Goal: Navigation & Orientation: Find specific page/section

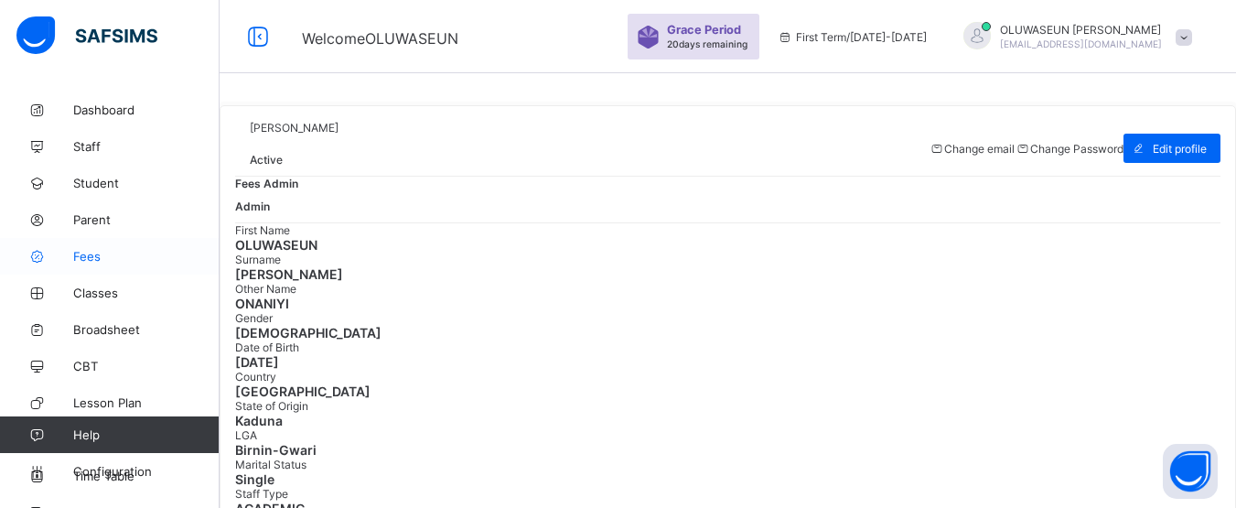
click at [106, 268] on link "Fees" at bounding box center [110, 256] width 220 height 37
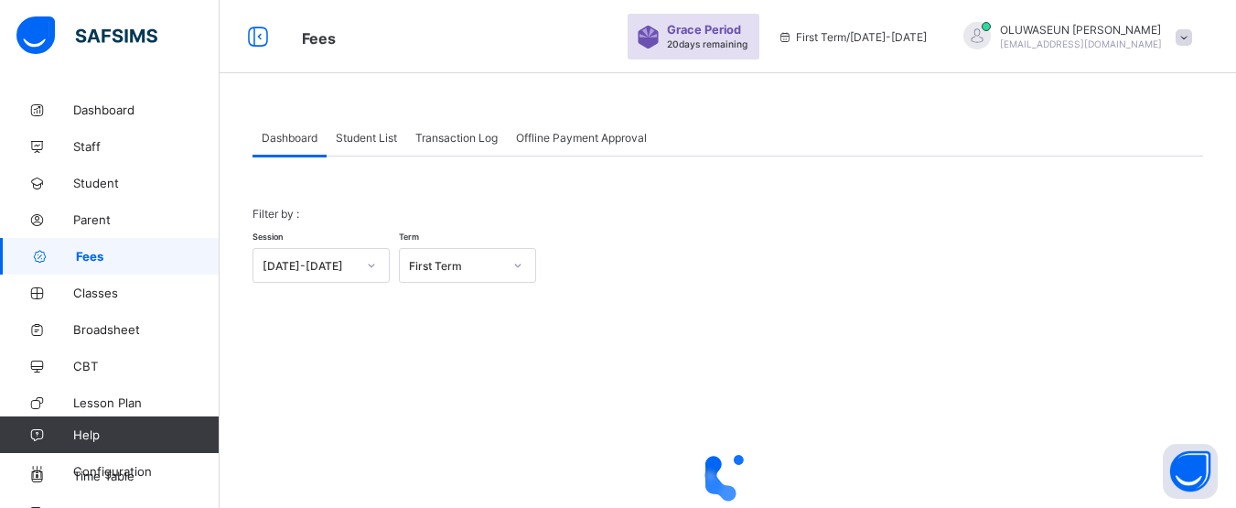
click at [385, 145] on div "Student List" at bounding box center [367, 137] width 80 height 37
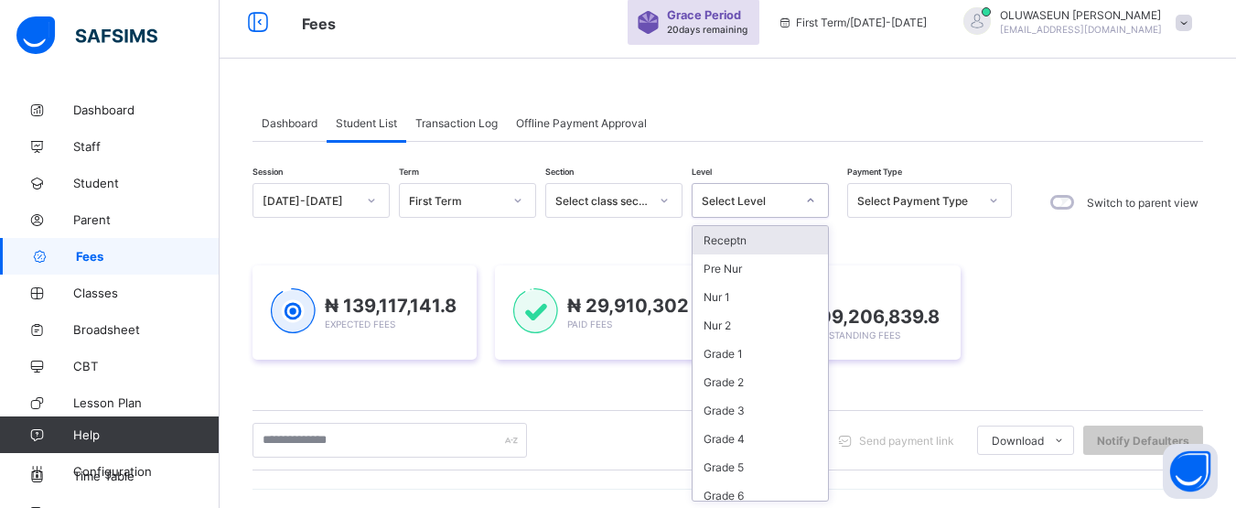
click at [812, 212] on div at bounding box center [810, 200] width 31 height 29
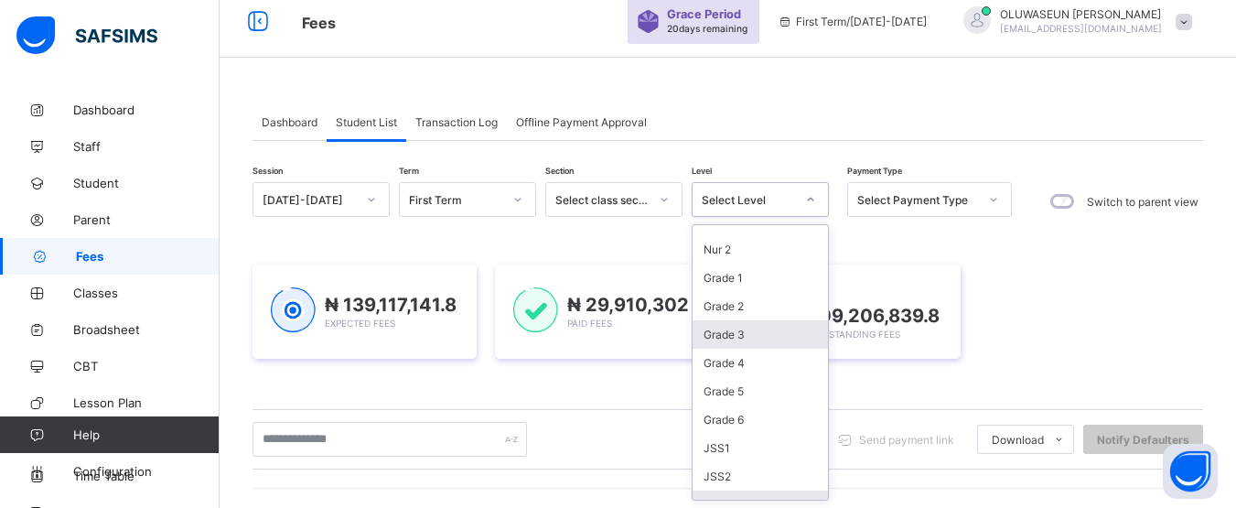
scroll to position [103, 0]
click at [767, 456] on div "Send payment link Download Students Payment Students Payment Status Student Ite…" at bounding box center [727, 439] width 950 height 35
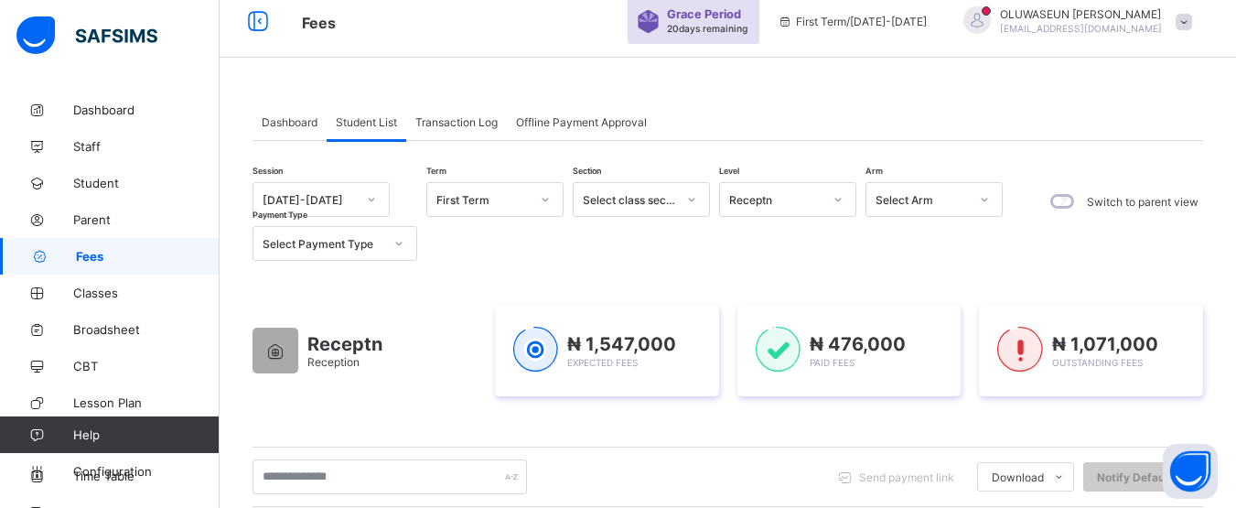
click at [843, 199] on div at bounding box center [837, 199] width 31 height 29
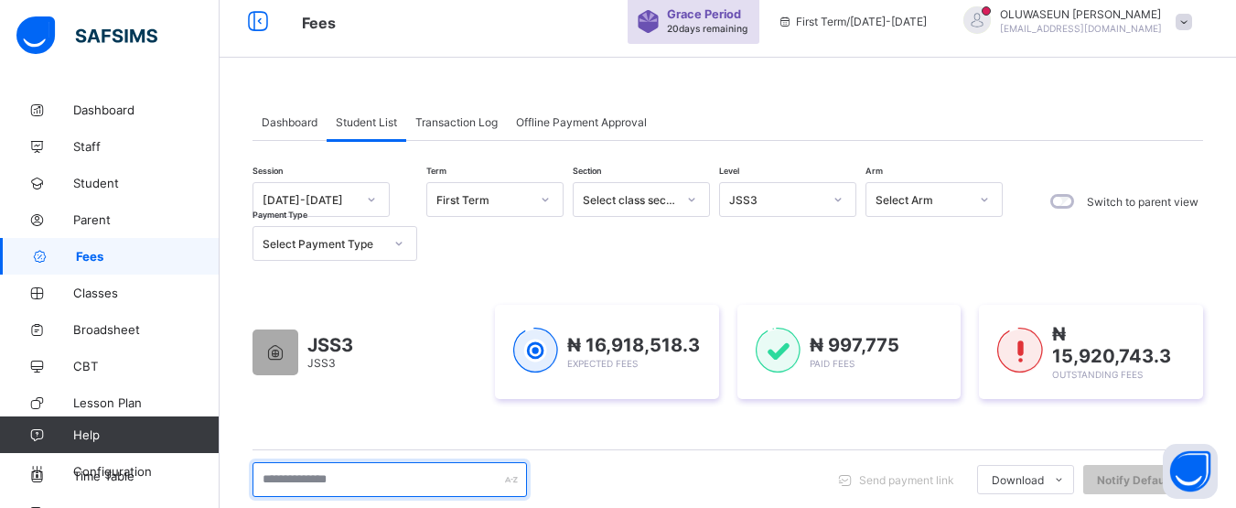
click at [382, 477] on input "text" at bounding box center [389, 479] width 274 height 35
type input "*****"
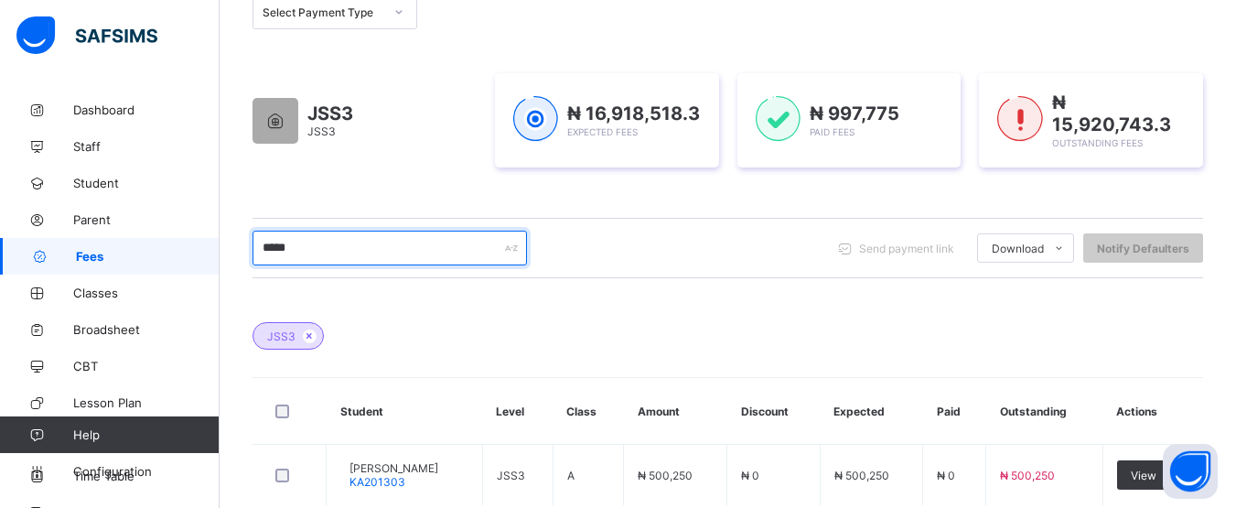
scroll to position [275, 0]
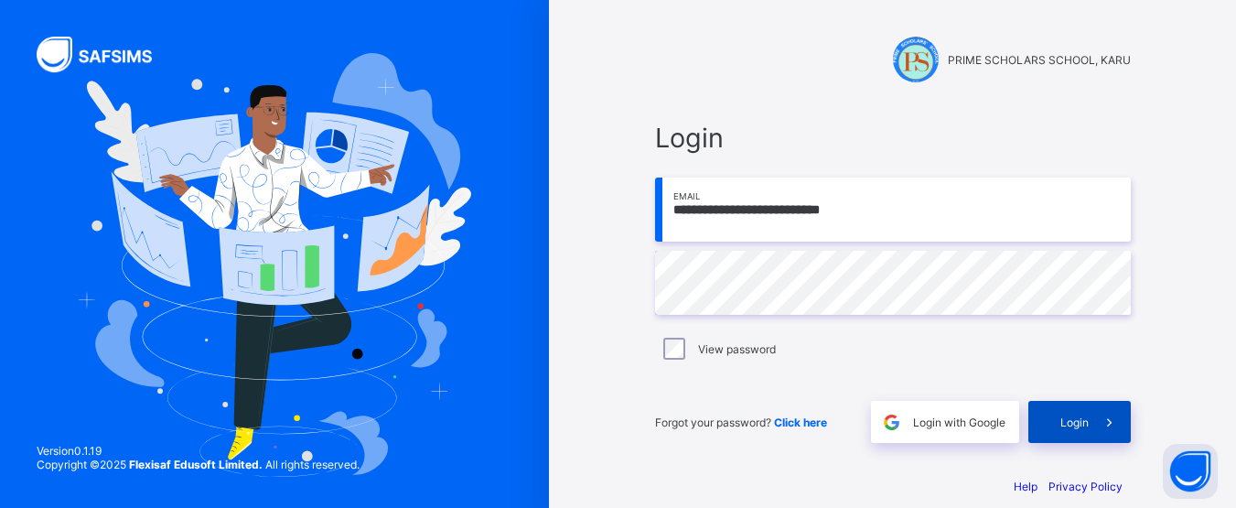
click at [1089, 424] on span "Login" at bounding box center [1074, 422] width 28 height 14
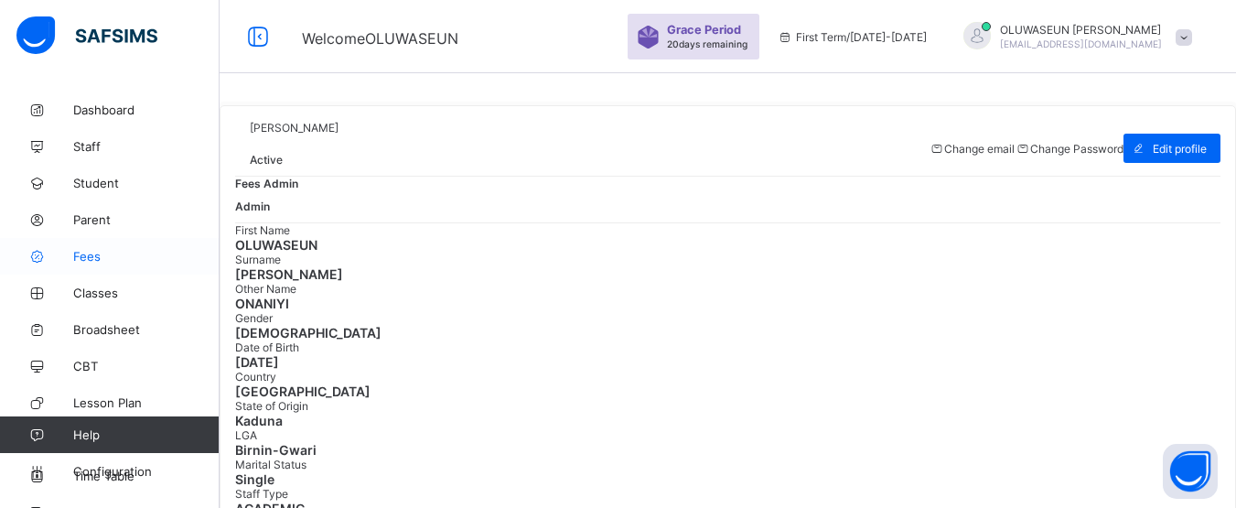
click at [92, 256] on span "Fees" at bounding box center [146, 256] width 146 height 15
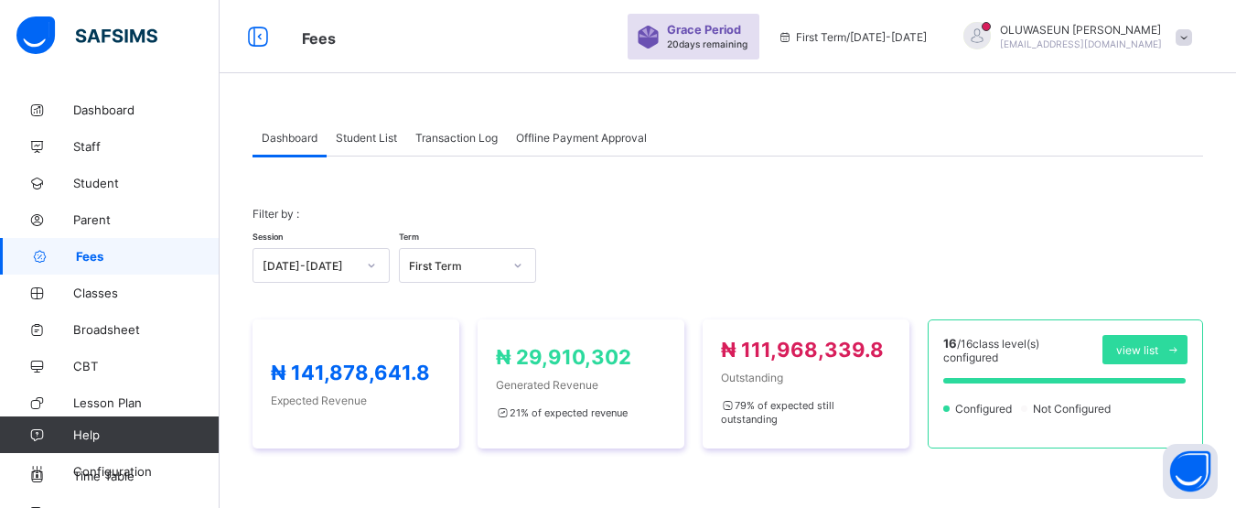
click at [91, 259] on span "Fees" at bounding box center [148, 256] width 144 height 15
click at [384, 134] on span "Student List" at bounding box center [366, 138] width 61 height 14
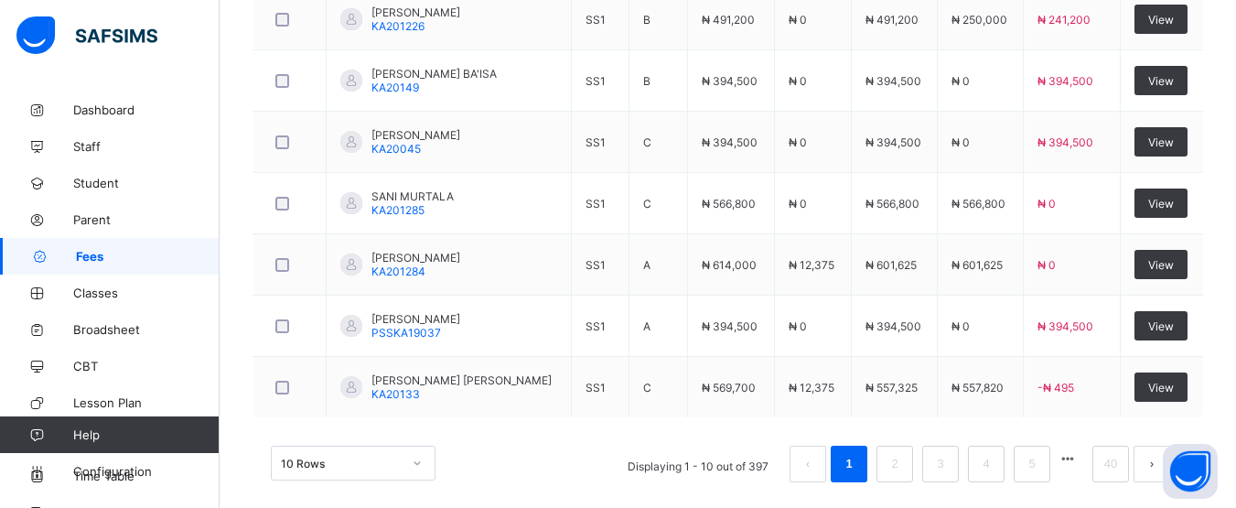
scroll to position [786, 0]
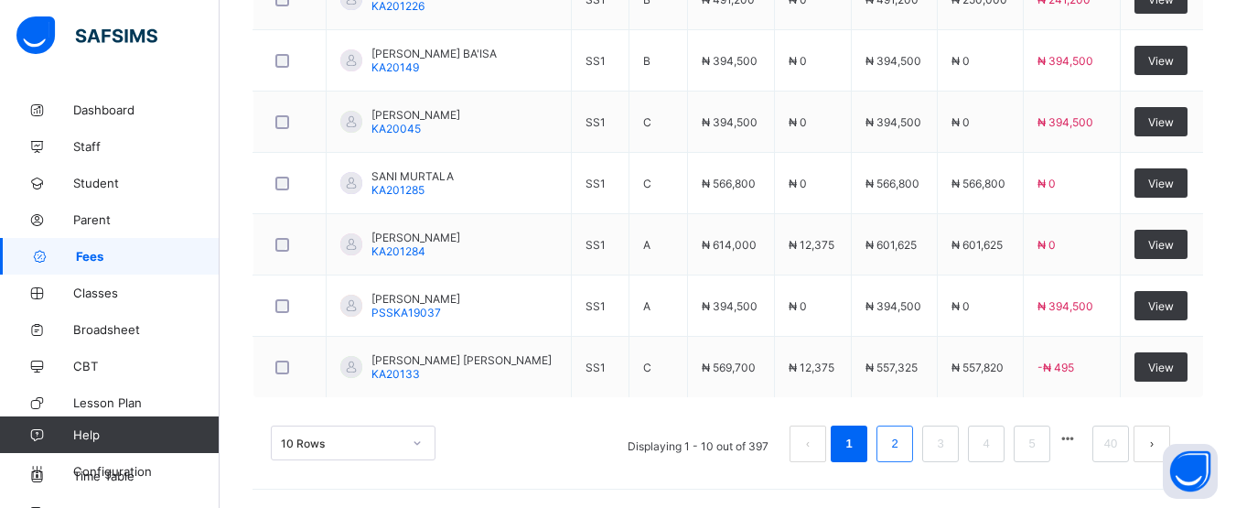
click at [903, 445] on link "2" at bounding box center [894, 444] width 17 height 24
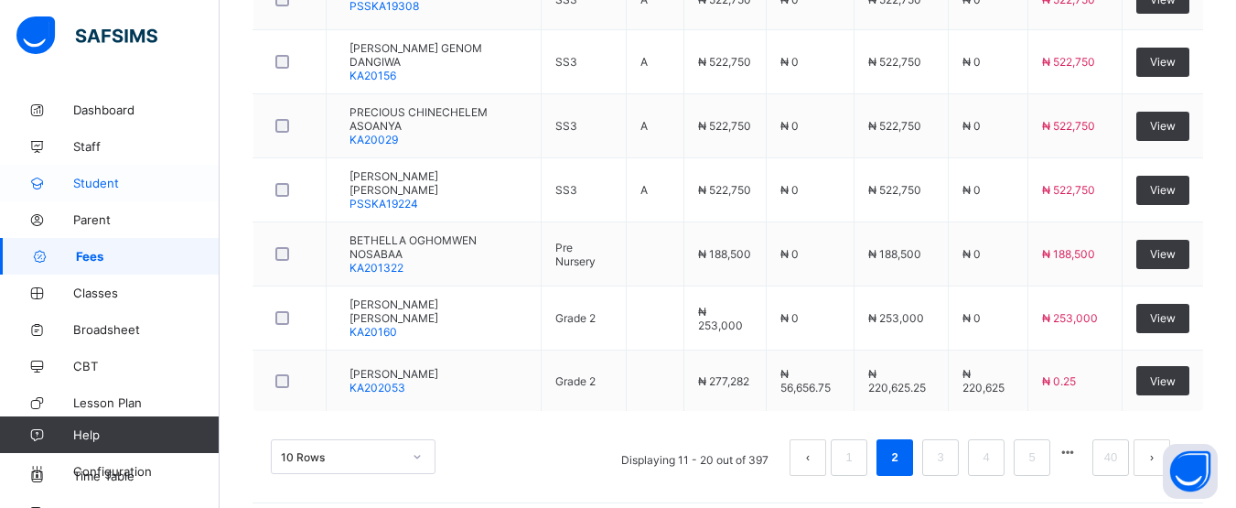
click at [102, 181] on span "Student" at bounding box center [146, 183] width 146 height 15
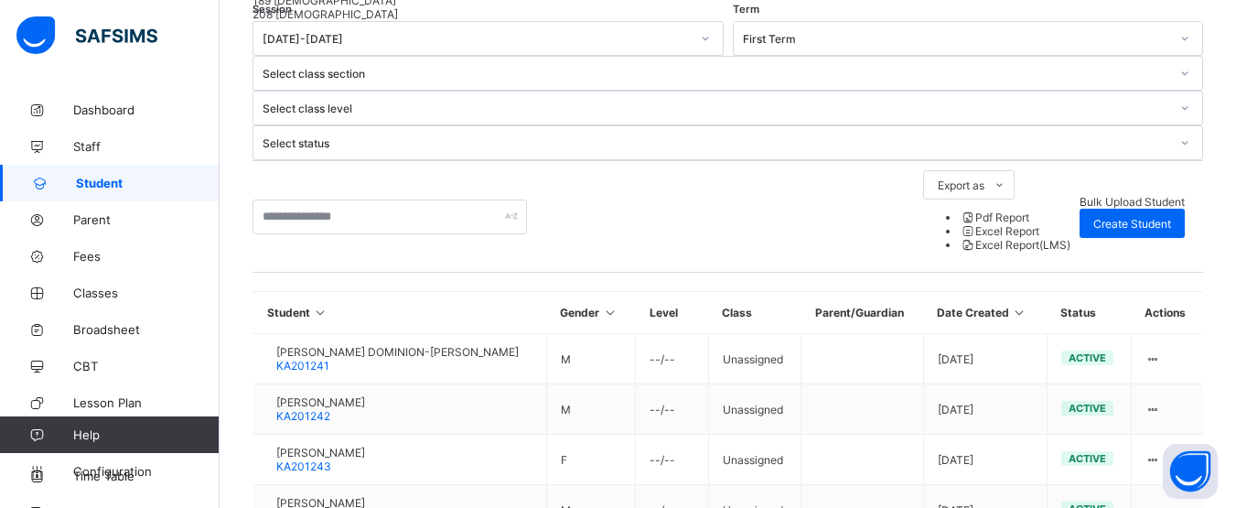
scroll to position [402, 0]
click at [101, 300] on link "Classes" at bounding box center [110, 292] width 220 height 37
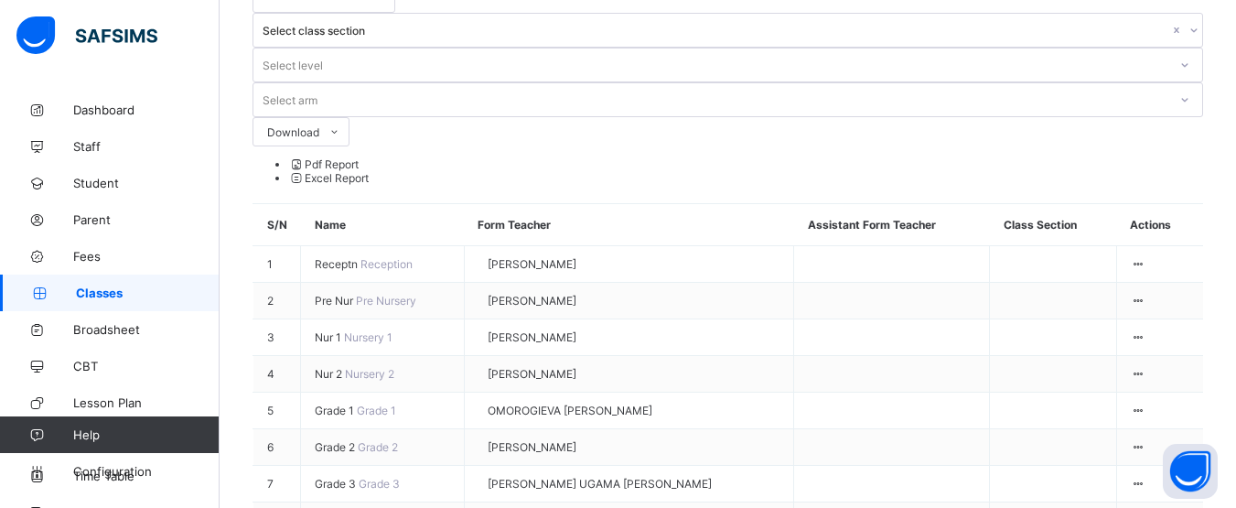
scroll to position [97, 0]
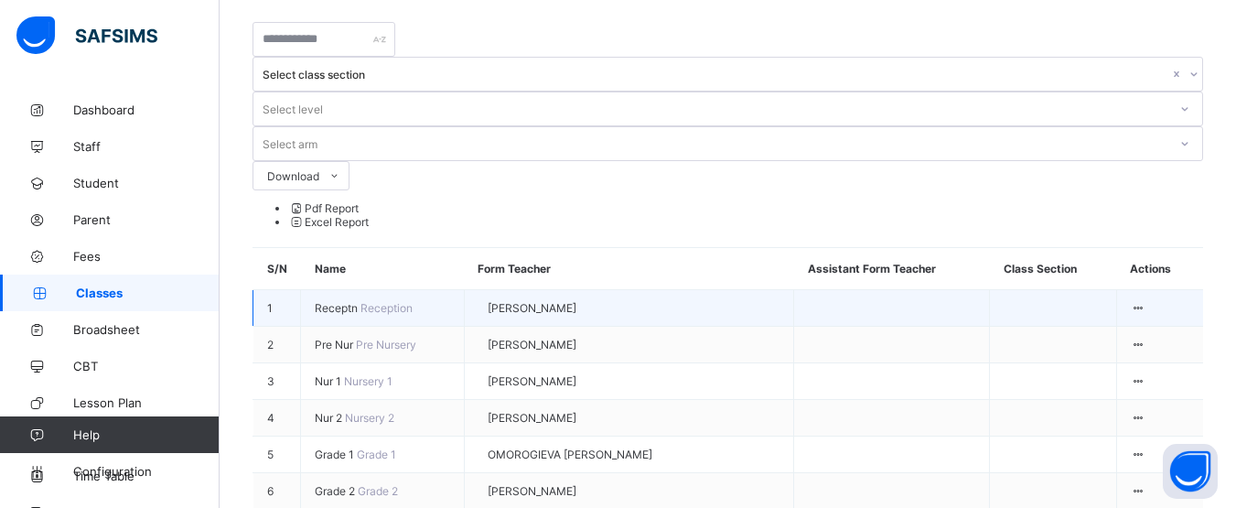
click at [360, 301] on span "Reception" at bounding box center [386, 308] width 52 height 14
click at [1098, 348] on div "View Class" at bounding box center [1086, 355] width 104 height 14
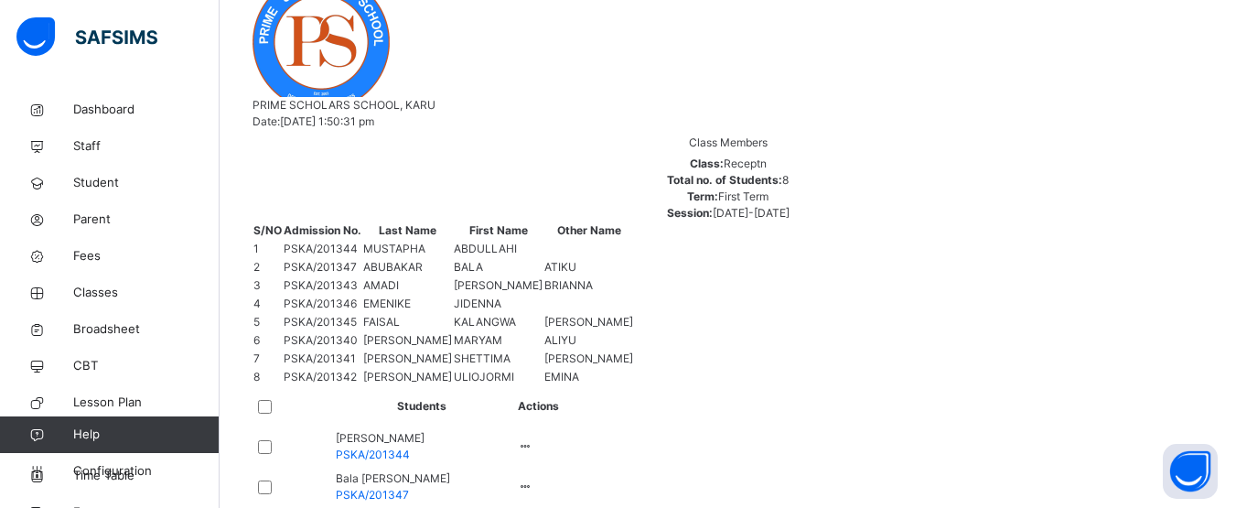
scroll to position [344, 0]
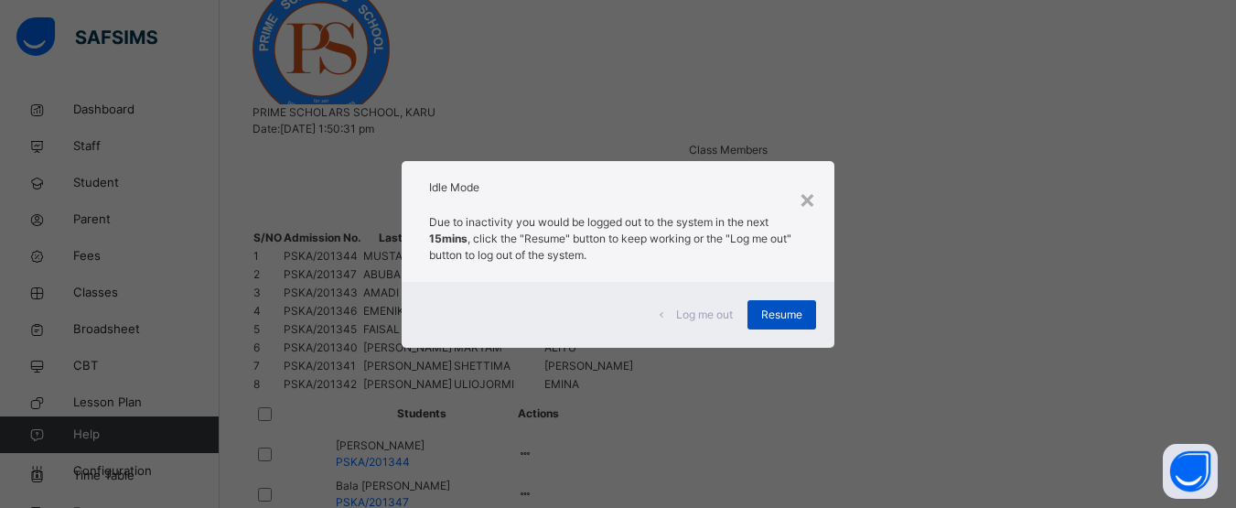
click at [802, 313] on span "Resume" at bounding box center [781, 314] width 41 height 16
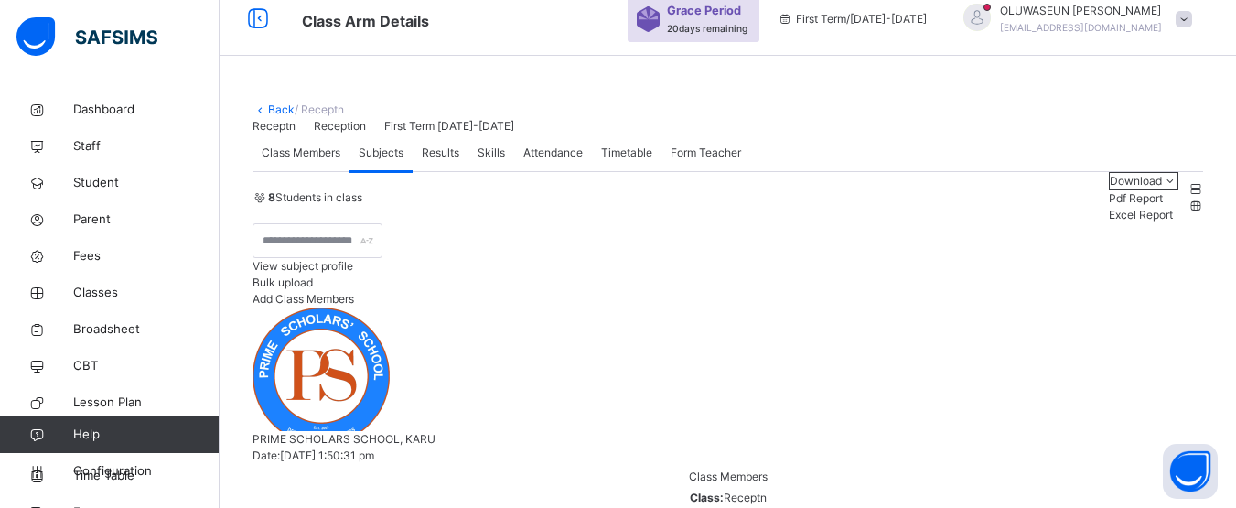
scroll to position [0, 0]
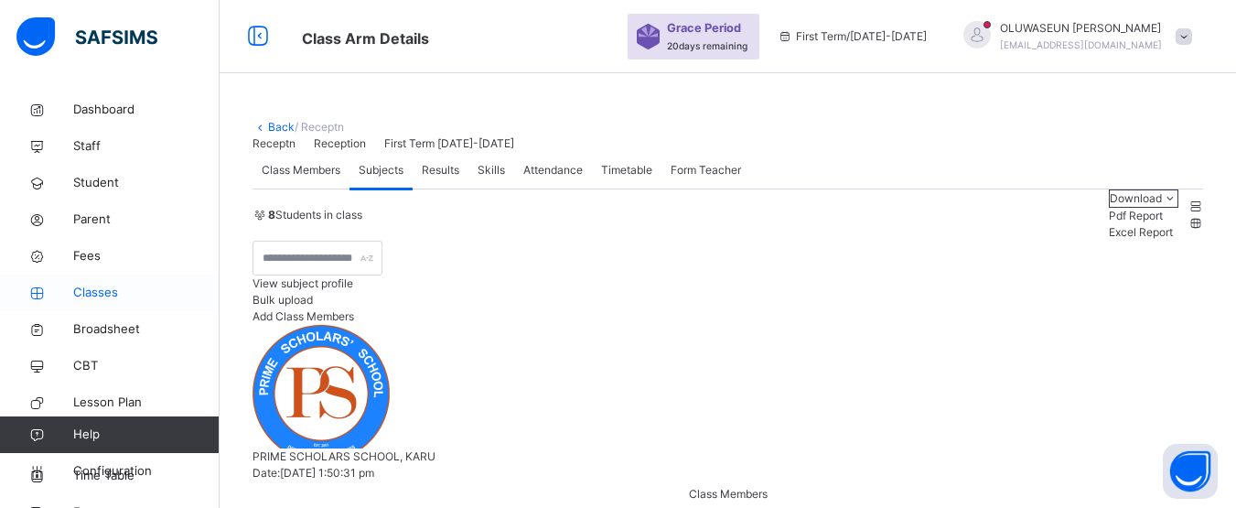
click at [103, 292] on span "Classes" at bounding box center [146, 293] width 146 height 18
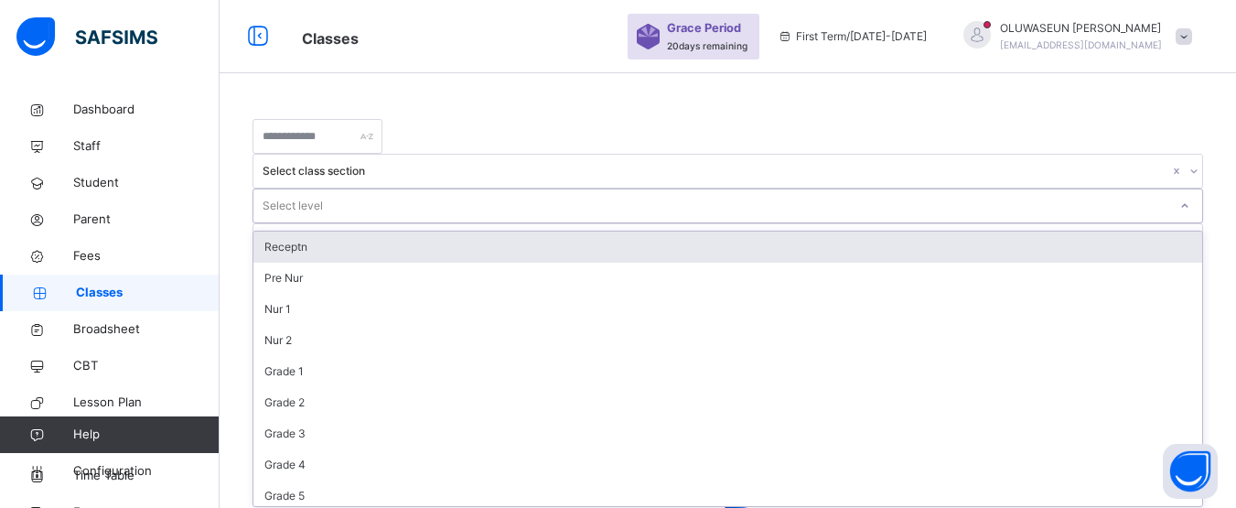
click at [1179, 197] on icon at bounding box center [1184, 206] width 11 height 18
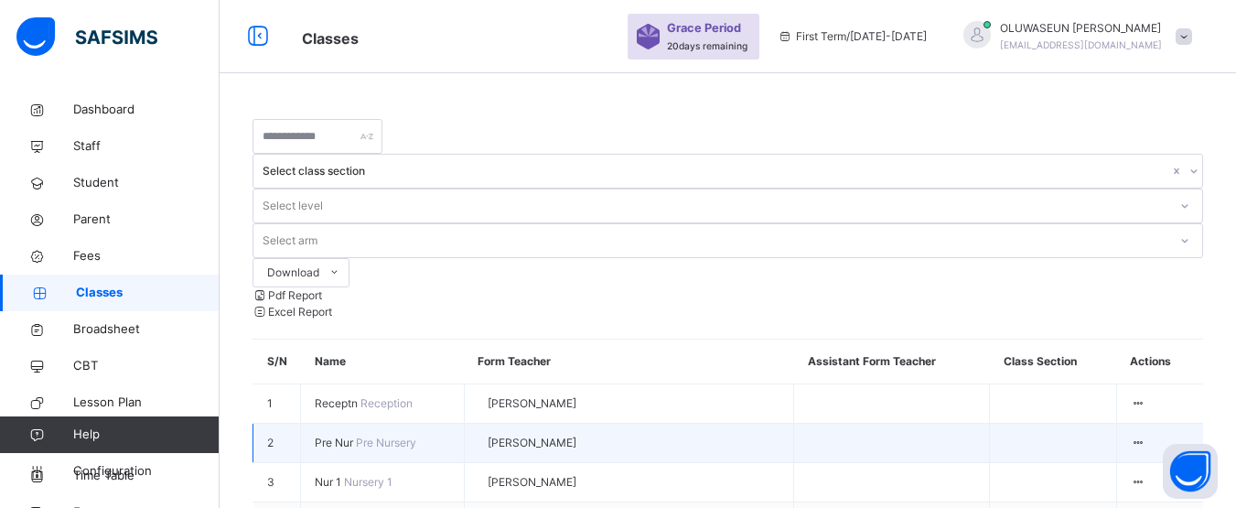
click at [331, 435] on span "Pre Nur" at bounding box center [335, 442] width 41 height 14
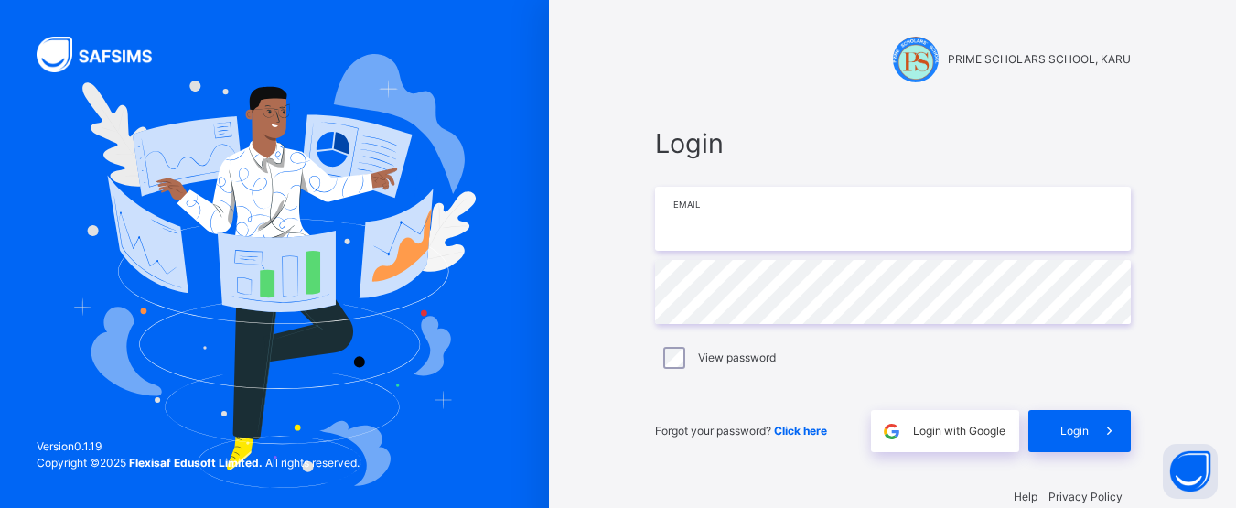
type input "**********"
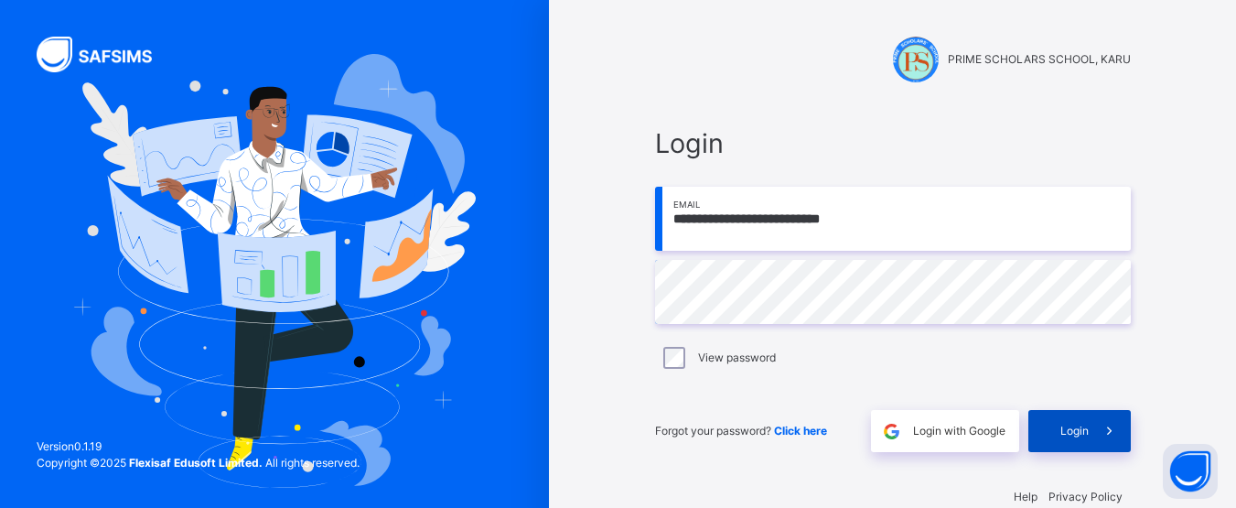
click at [1073, 424] on span "Login" at bounding box center [1074, 431] width 28 height 16
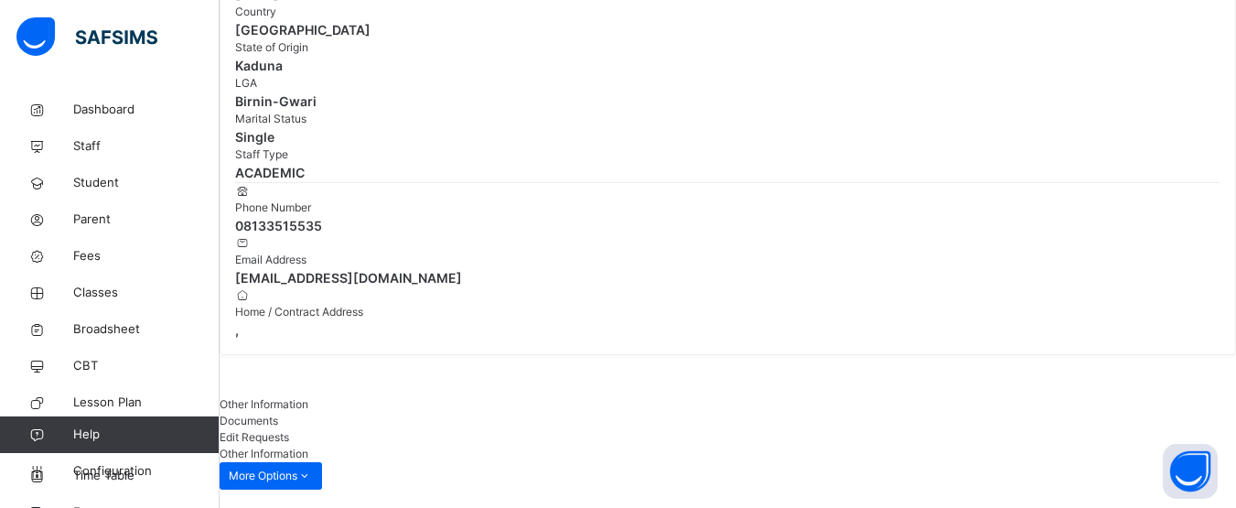
scroll to position [35, 0]
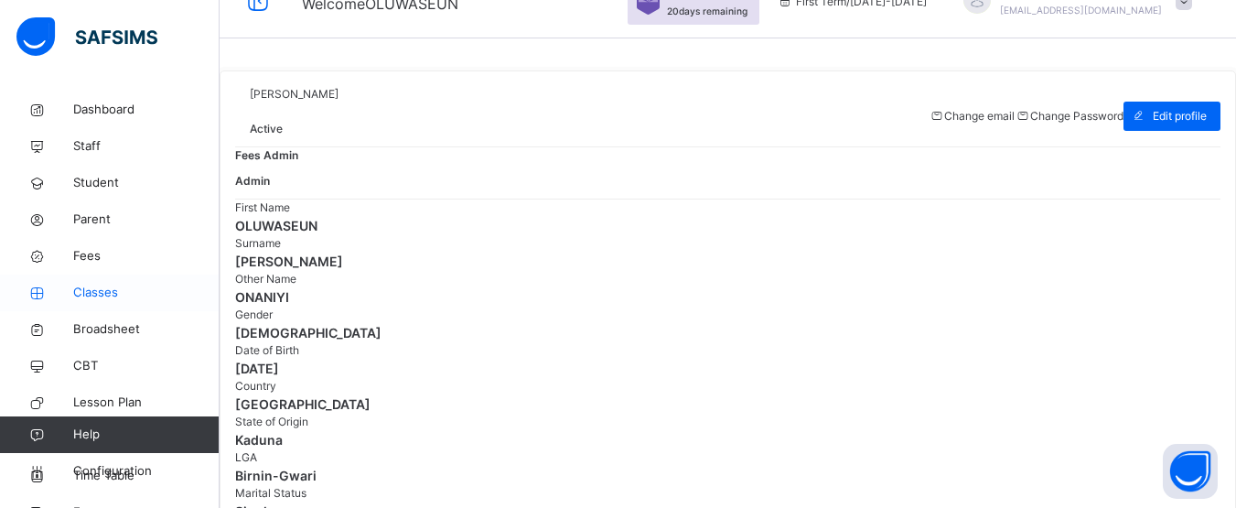
click at [104, 298] on span "Classes" at bounding box center [146, 293] width 146 height 18
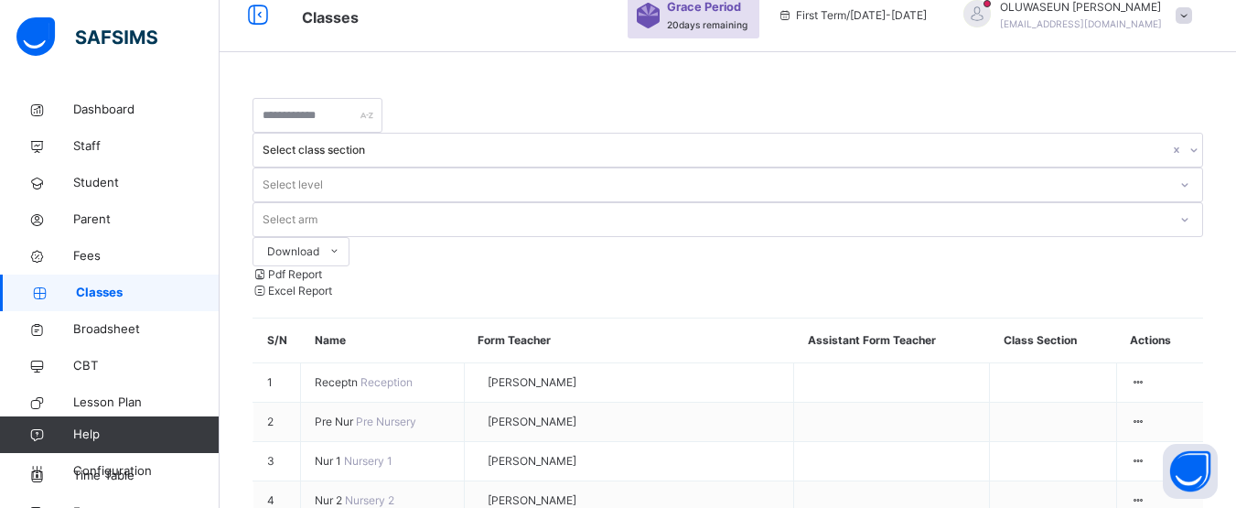
scroll to position [35, 0]
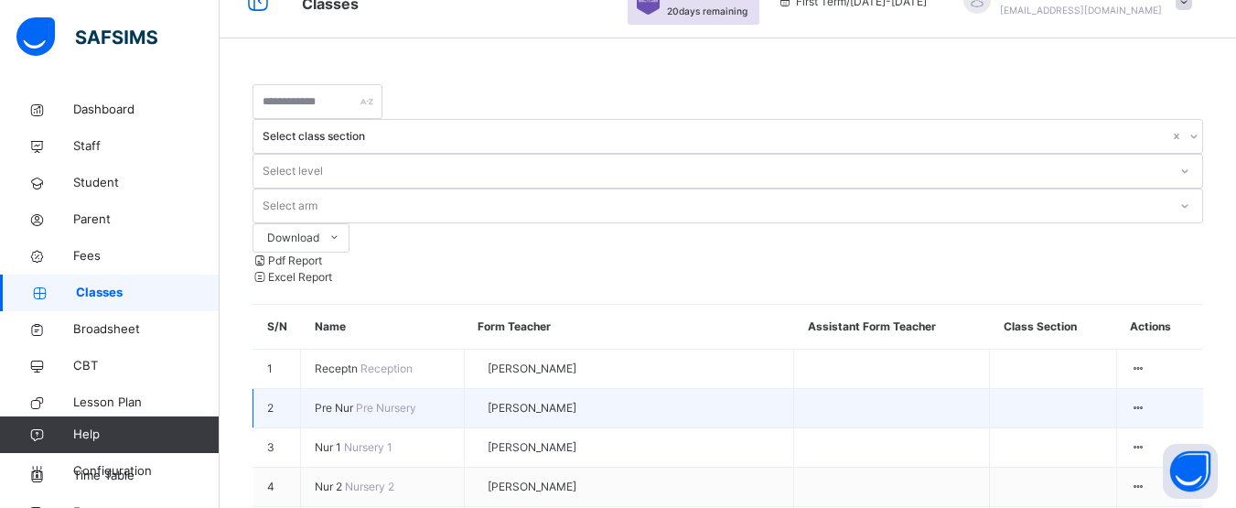
click at [348, 401] on span "Pre Nur" at bounding box center [335, 408] width 41 height 14
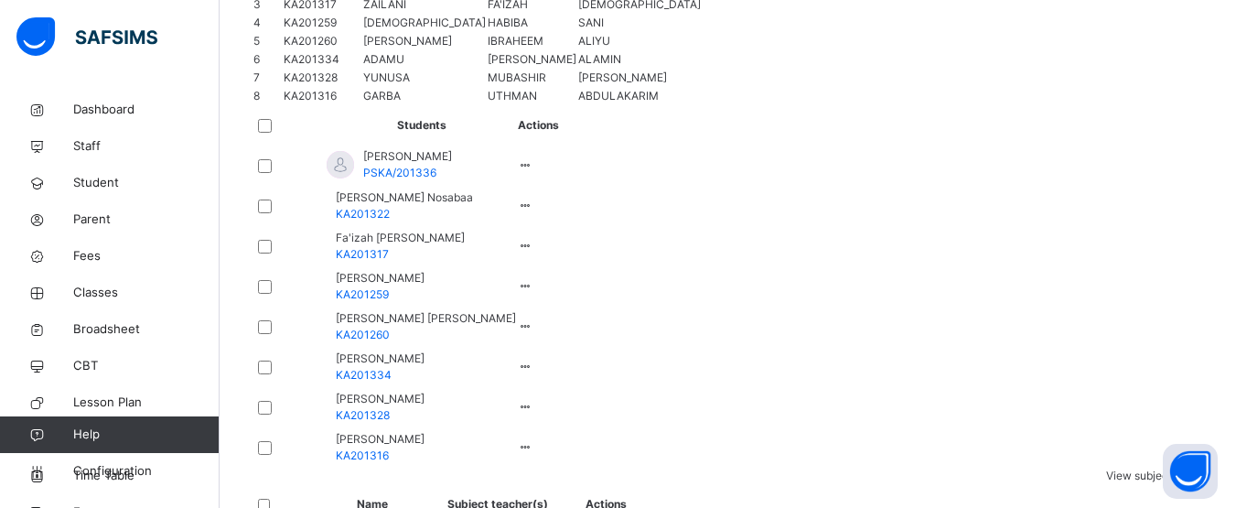
scroll to position [635, 0]
click at [117, 294] on span "Classes" at bounding box center [146, 293] width 146 height 18
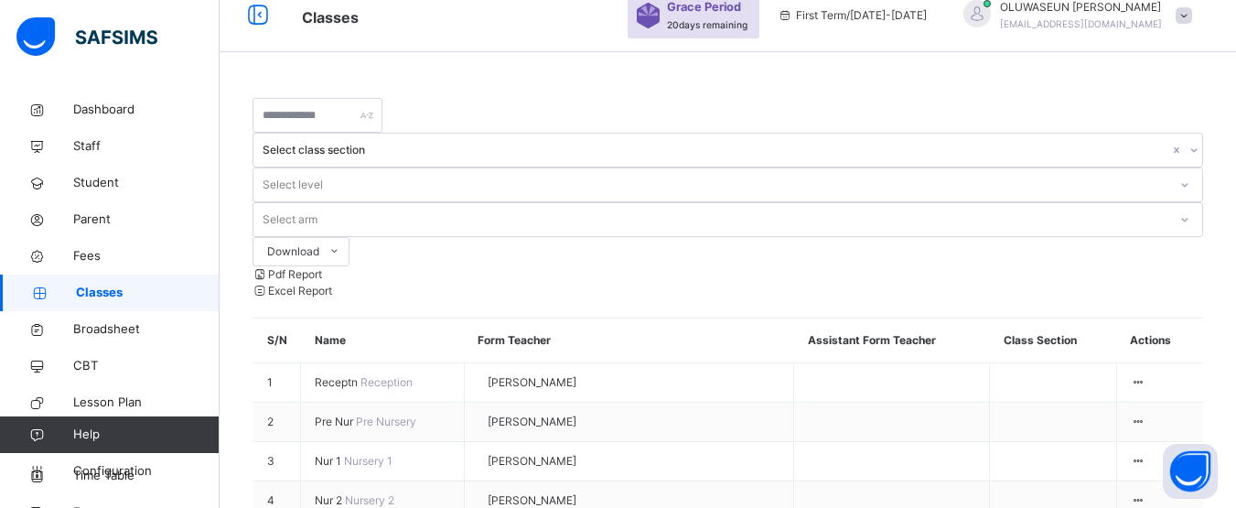
scroll to position [635, 0]
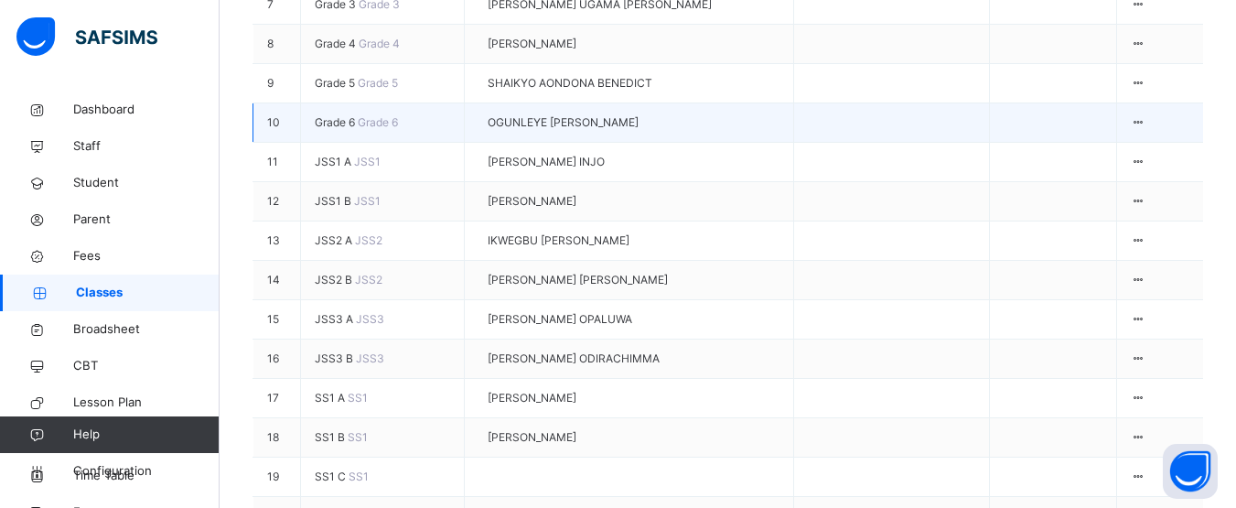
click at [374, 120] on td "Grade 6 Grade 6" at bounding box center [383, 122] width 164 height 39
click at [1081, 167] on div "View Class" at bounding box center [1086, 175] width 104 height 16
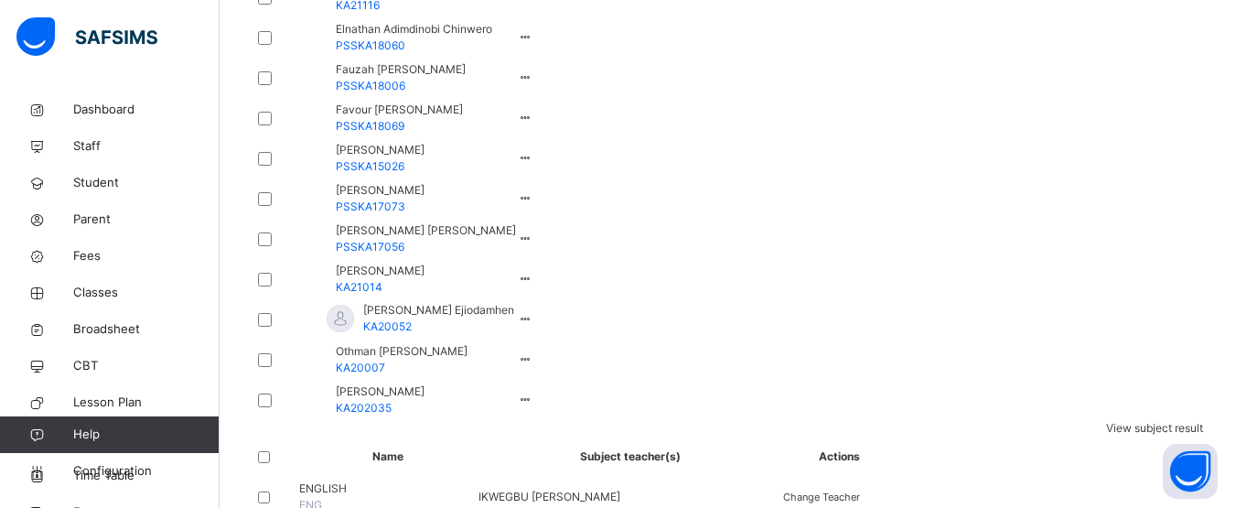
scroll to position [989, 0]
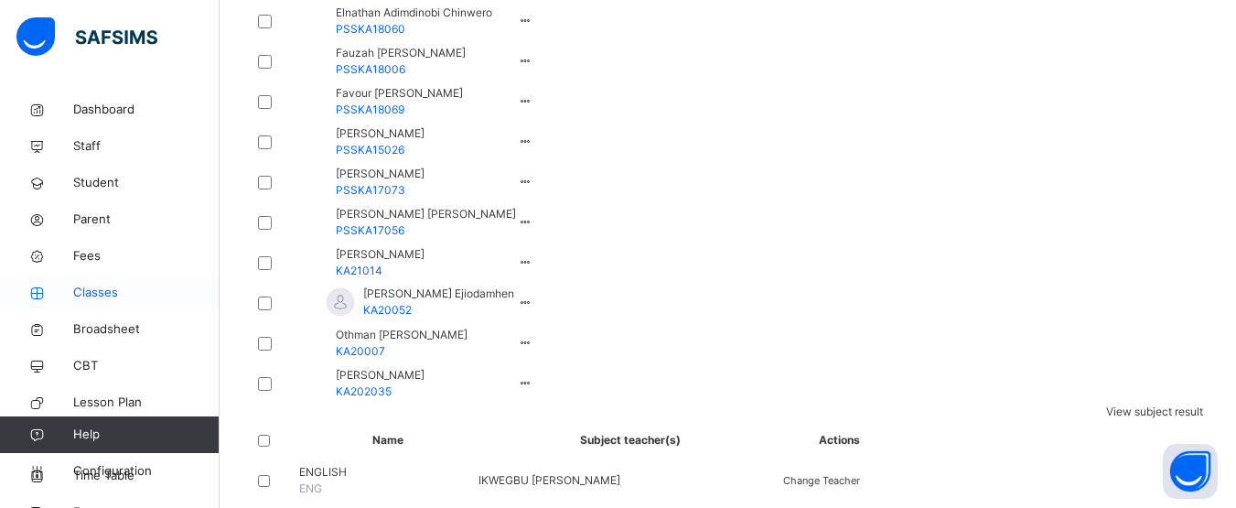
click at [103, 295] on span "Classes" at bounding box center [146, 293] width 146 height 18
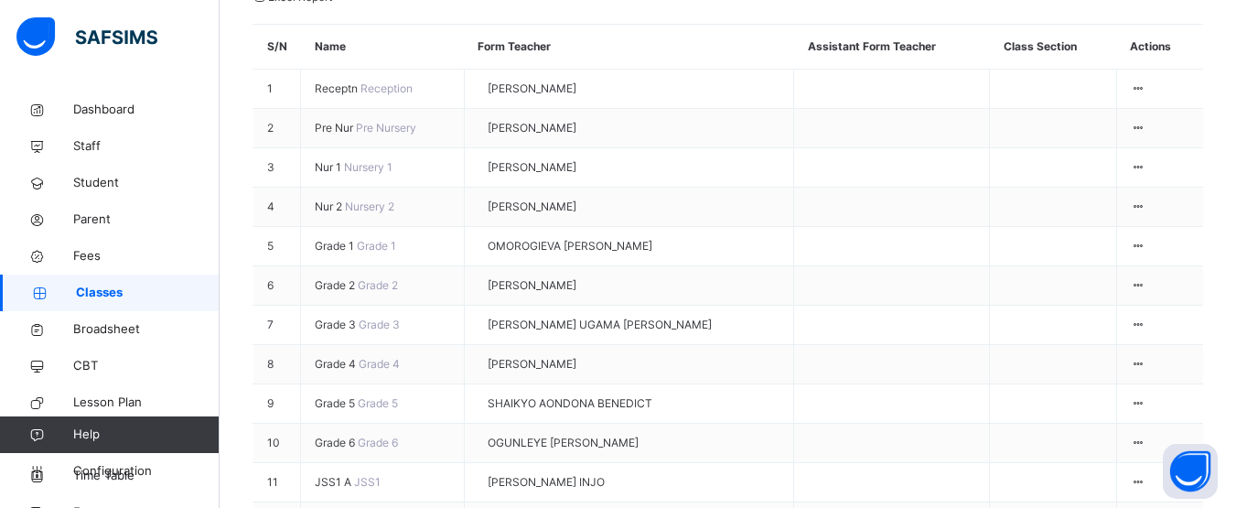
scroll to position [311, 0]
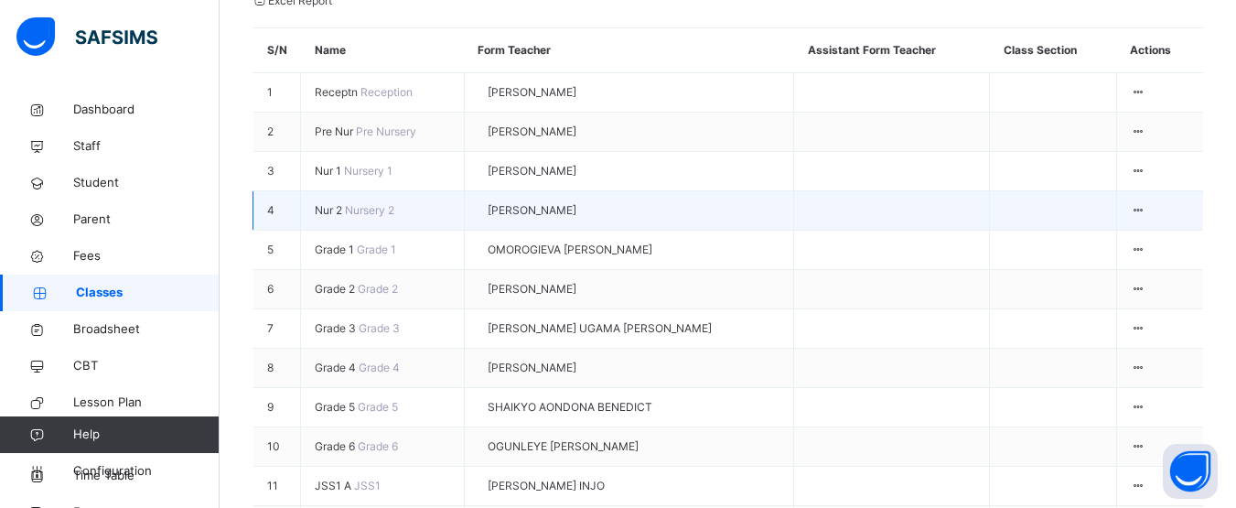
click at [356, 203] on span "Nursery 2" at bounding box center [369, 210] width 49 height 14
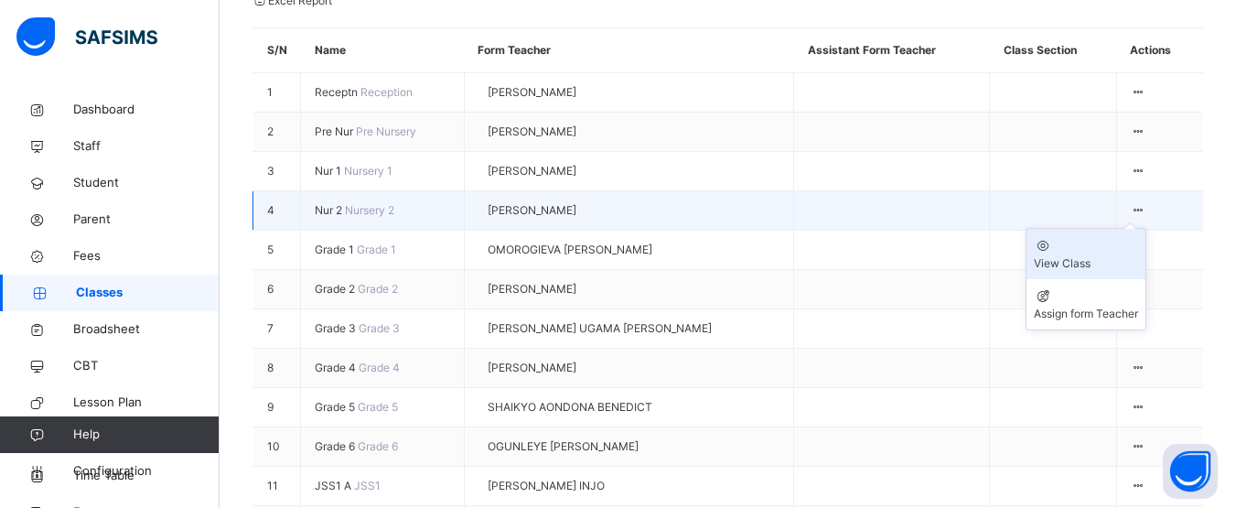
click at [1065, 255] on div "View Class" at bounding box center [1086, 263] width 104 height 16
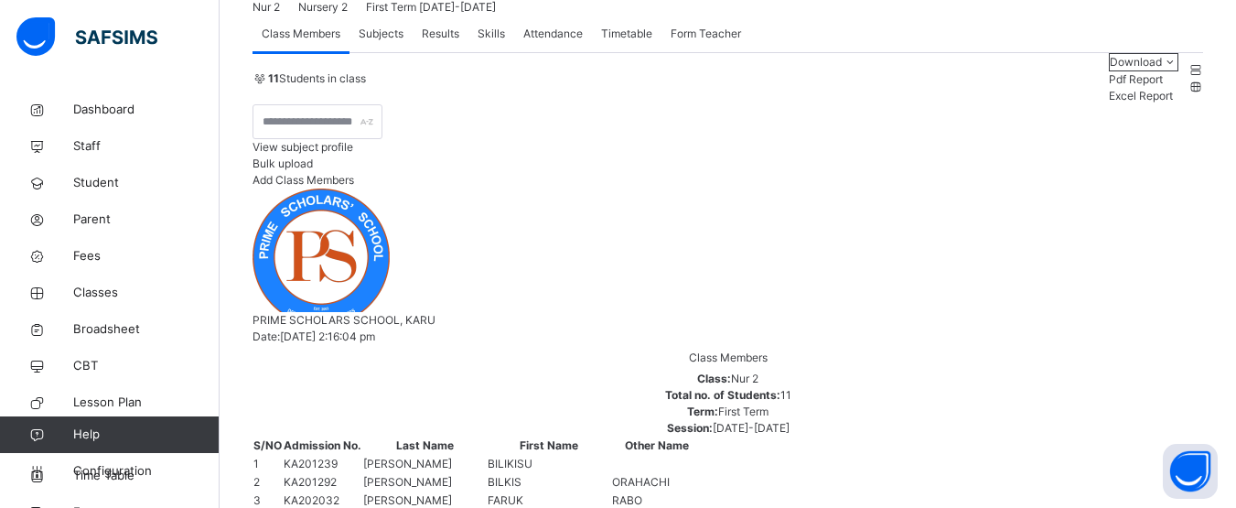
scroll to position [131, 0]
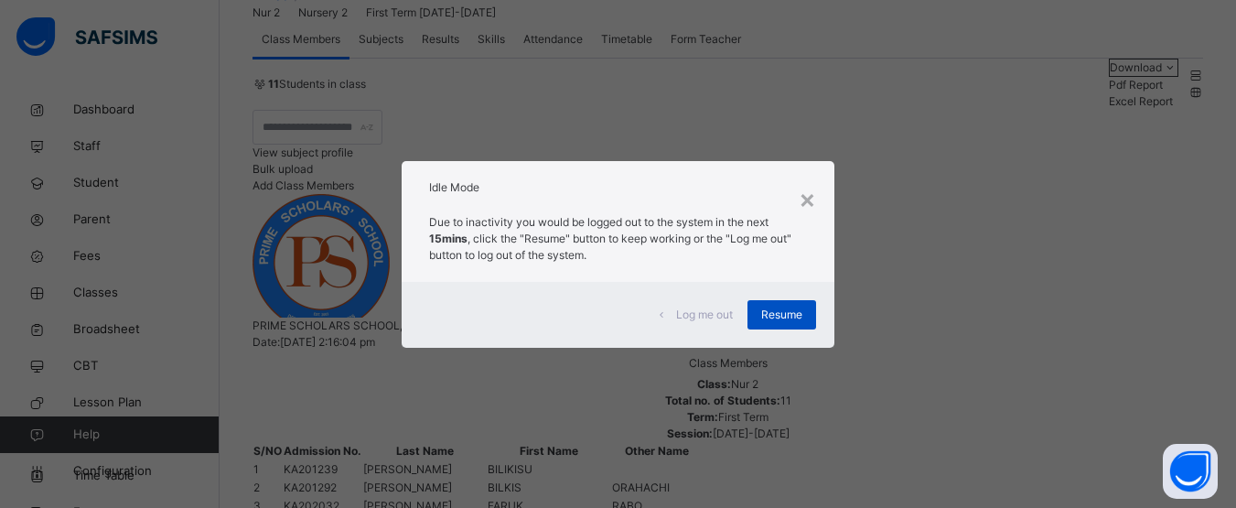
click at [768, 312] on span "Resume" at bounding box center [781, 314] width 41 height 16
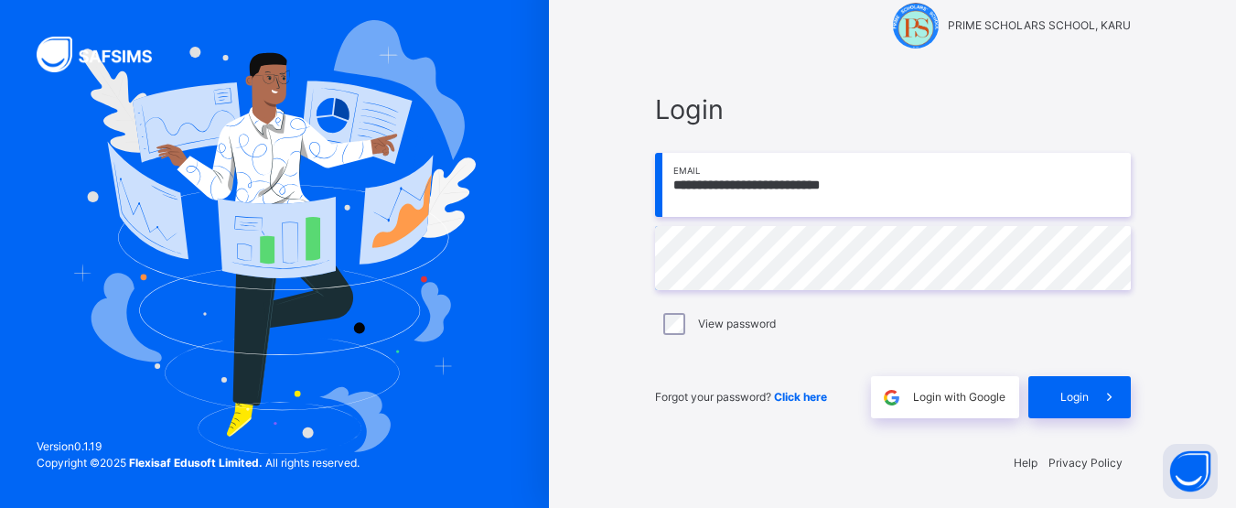
scroll to position [34, 0]
click at [1083, 397] on span "Login" at bounding box center [1074, 397] width 28 height 16
click at [757, 56] on div "**********" at bounding box center [892, 237] width 549 height 542
click at [1079, 402] on span "Login" at bounding box center [1074, 397] width 28 height 16
